Goal: Task Accomplishment & Management: Manage account settings

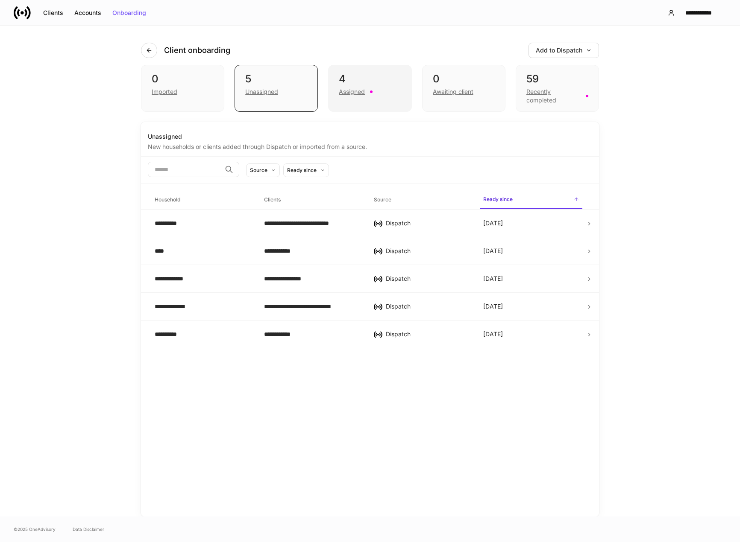
click at [354, 90] on div "Assigned" at bounding box center [352, 92] width 26 height 9
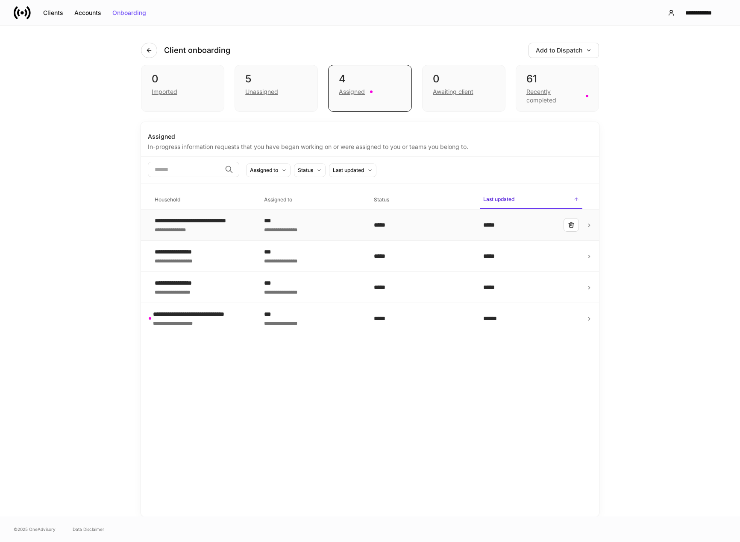
click at [213, 223] on div "**********" at bounding box center [202, 221] width 94 height 9
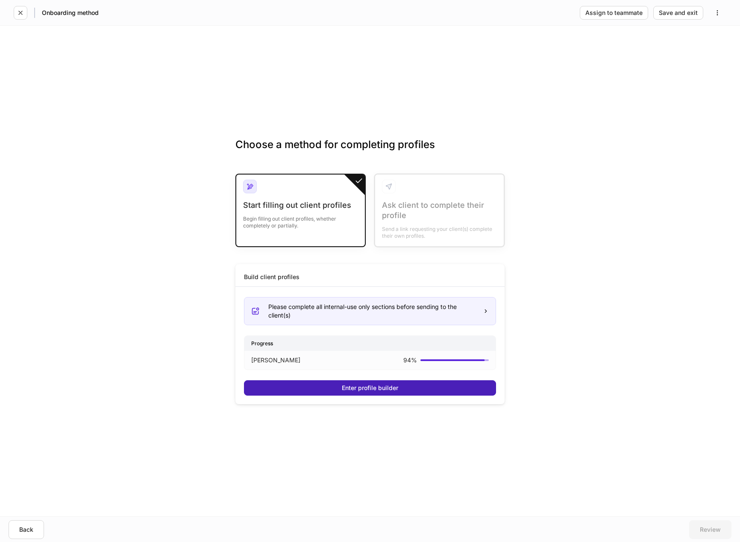
click at [365, 390] on div "Enter profile builder" at bounding box center [370, 388] width 56 height 6
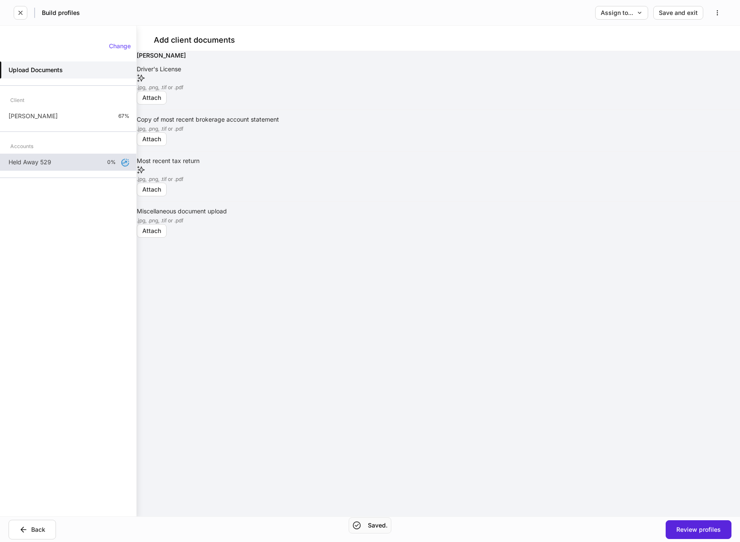
click at [109, 164] on p "0%" at bounding box center [111, 162] width 9 height 7
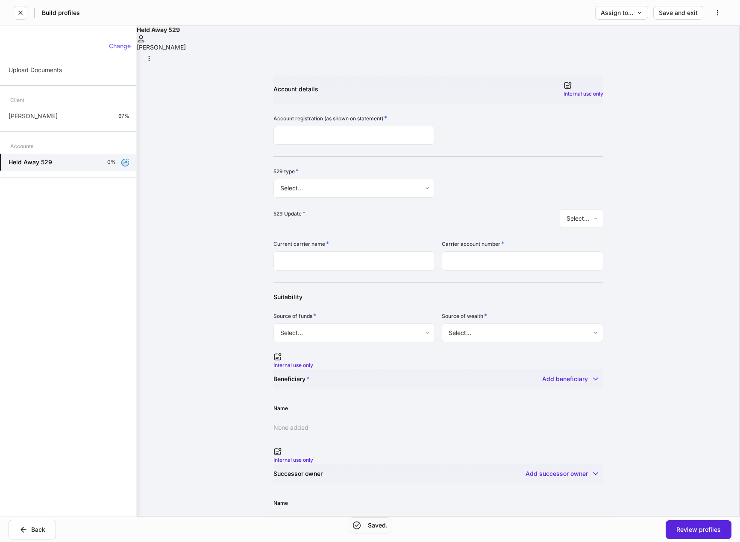
click at [348, 177] on body "Build profiles Assign to... Save and exit Held Away 529 [PERSON_NAME] Account d…" at bounding box center [370, 271] width 740 height 542
click at [528, 542] on div at bounding box center [370, 542] width 740 height 0
click at [378, 178] on body "Build profiles Assign to... Save and exit Held Away 529 [PERSON_NAME] Account d…" at bounding box center [370, 271] width 740 height 542
type input "********"
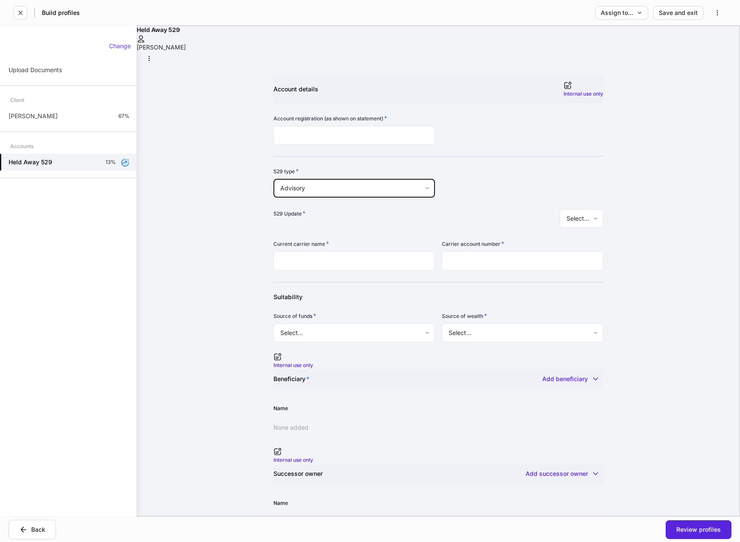
click at [545, 206] on body "Build profiles Assign to... Save and exit Held Away 529 [PERSON_NAME] Account d…" at bounding box center [370, 271] width 740 height 542
type input "********"
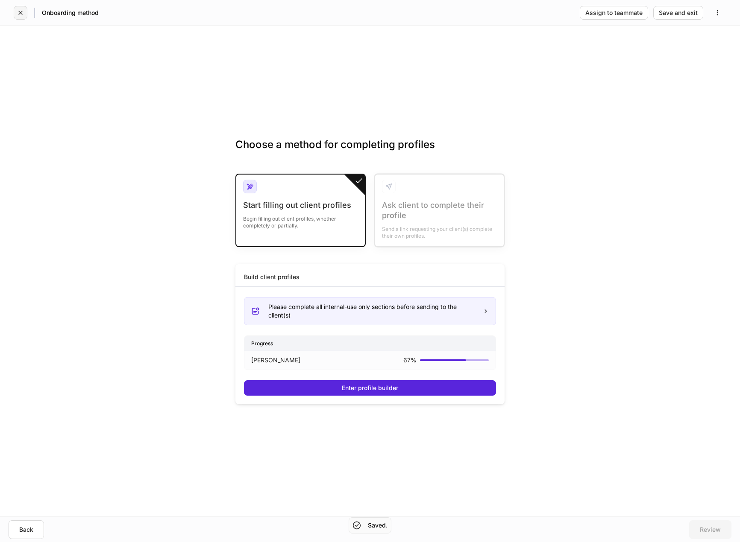
click at [19, 11] on icon "button" at bounding box center [20, 12] width 7 height 7
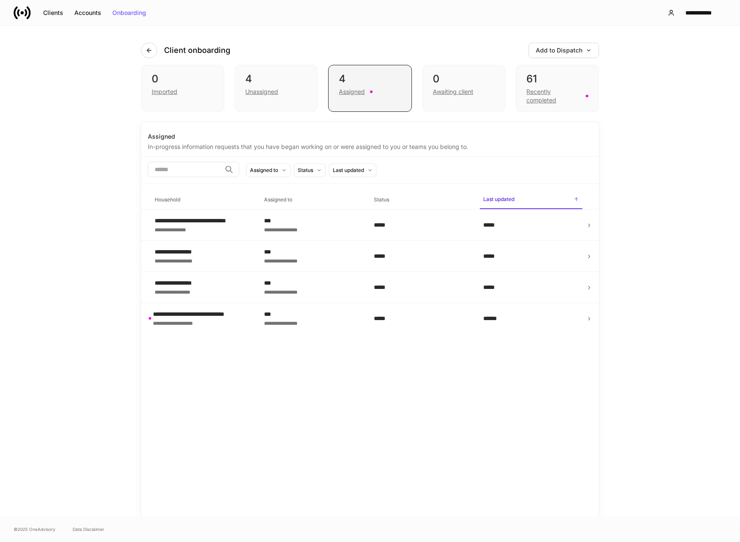
click at [363, 91] on div "Assigned" at bounding box center [352, 92] width 26 height 9
click at [571, 225] on icon "button" at bounding box center [571, 225] width 7 height 7
click at [208, 268] on td "**********" at bounding box center [202, 256] width 109 height 31
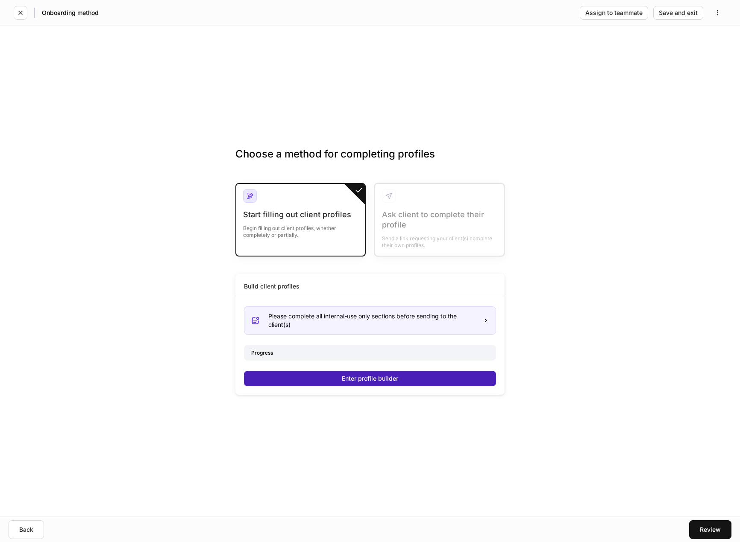
click at [347, 381] on div "Enter profile builder" at bounding box center [370, 379] width 56 height 6
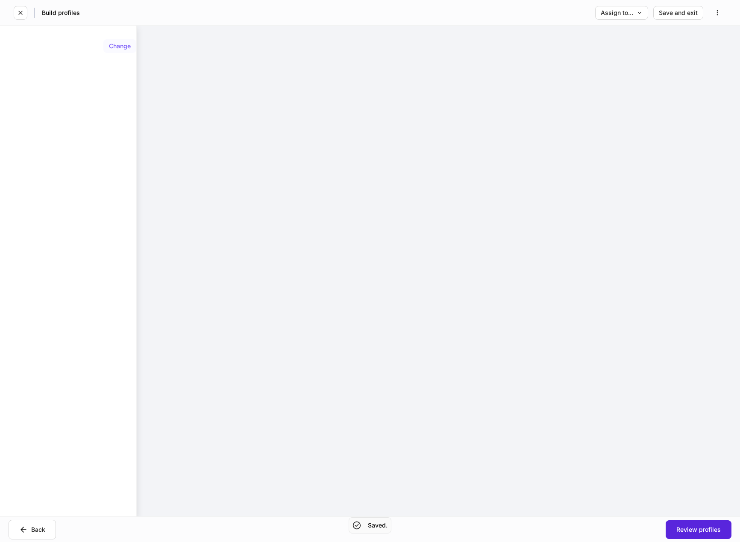
click at [118, 44] on div "Change" at bounding box center [120, 46] width 22 height 6
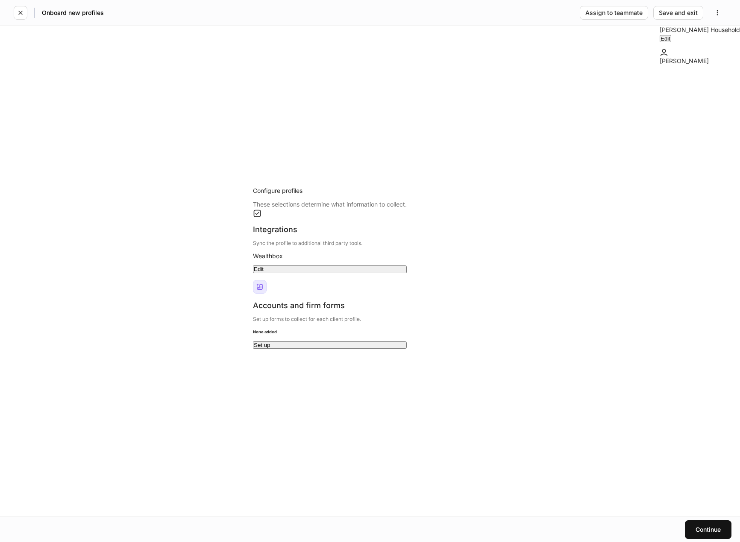
click at [670, 41] on div "Edit" at bounding box center [665, 39] width 10 height 6
click at [718, 16] on button "button" at bounding box center [717, 13] width 18 height 14
click at [714, 542] on p "Delete request" at bounding box center [370, 546] width 740 height 9
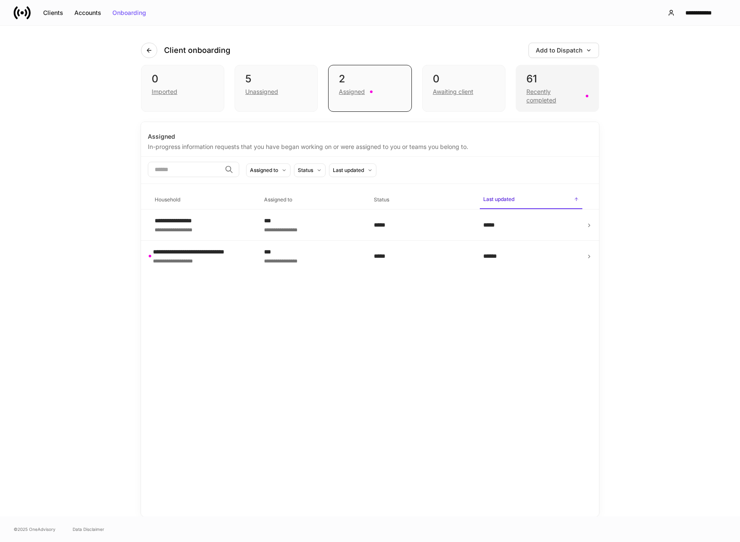
click at [532, 94] on div "Recently completed" at bounding box center [553, 96] width 54 height 17
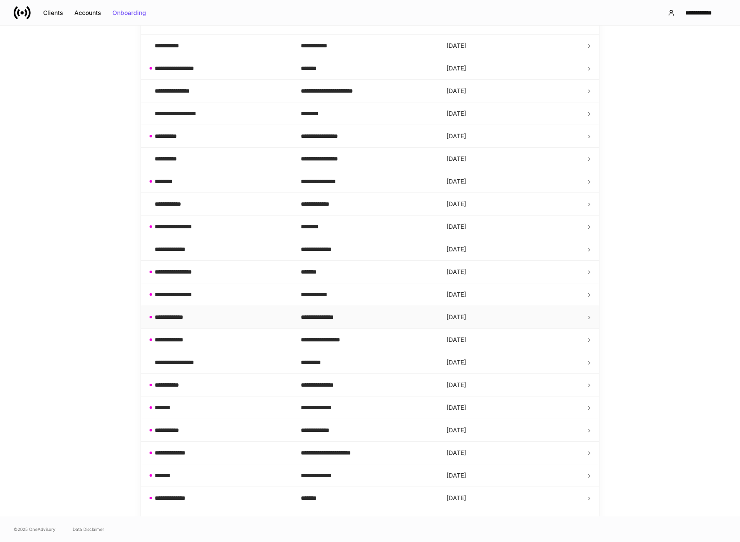
scroll to position [251, 0]
